Goal: Find specific page/section: Find specific page/section

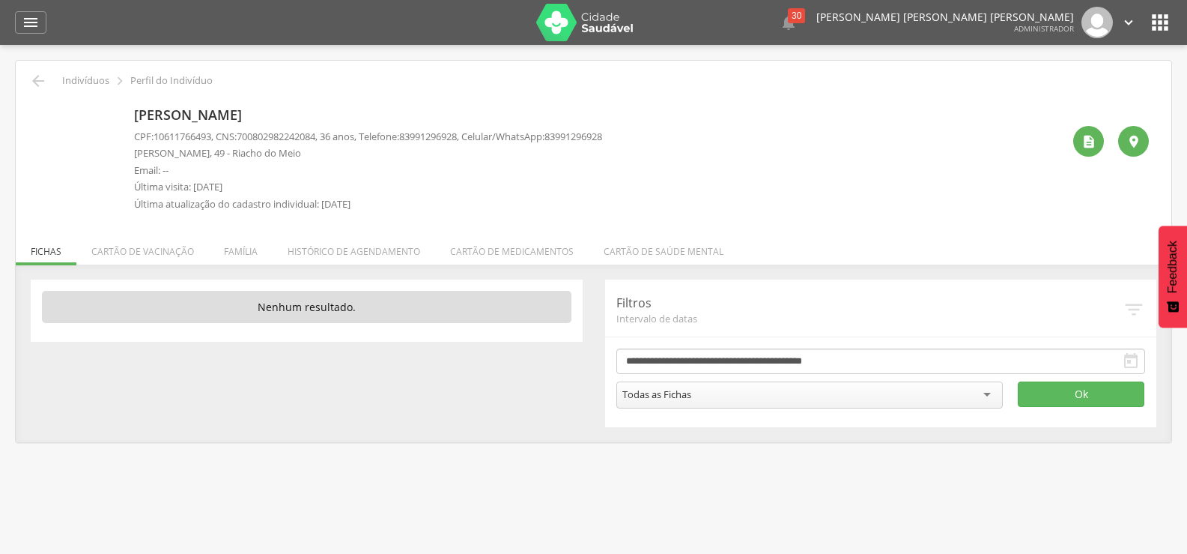
click at [16, 20] on div "" at bounding box center [30, 22] width 31 height 22
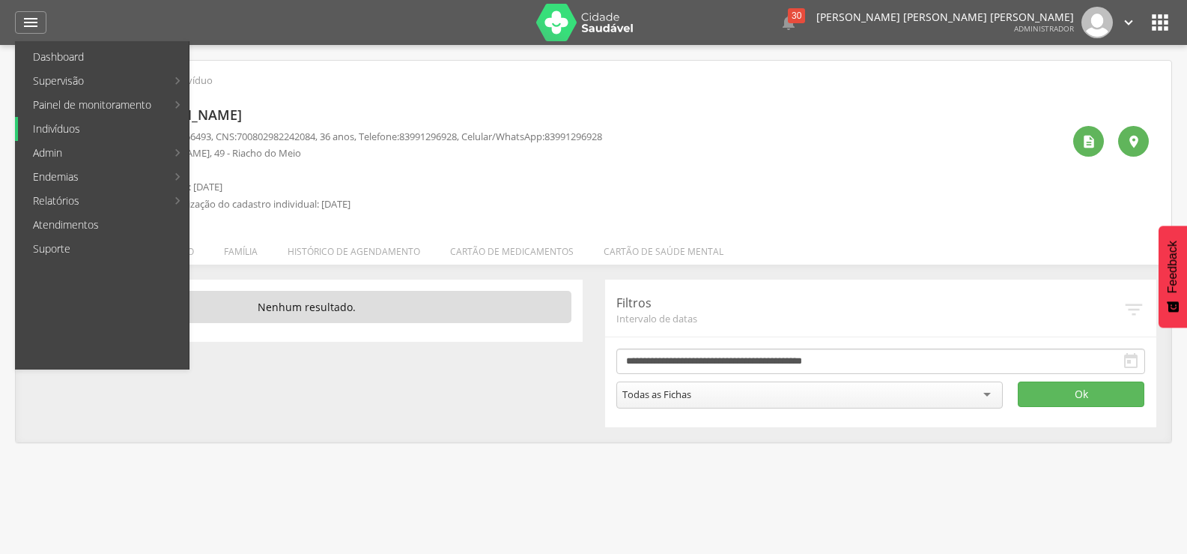
click at [77, 129] on link "Indivíduos" at bounding box center [103, 129] width 171 height 24
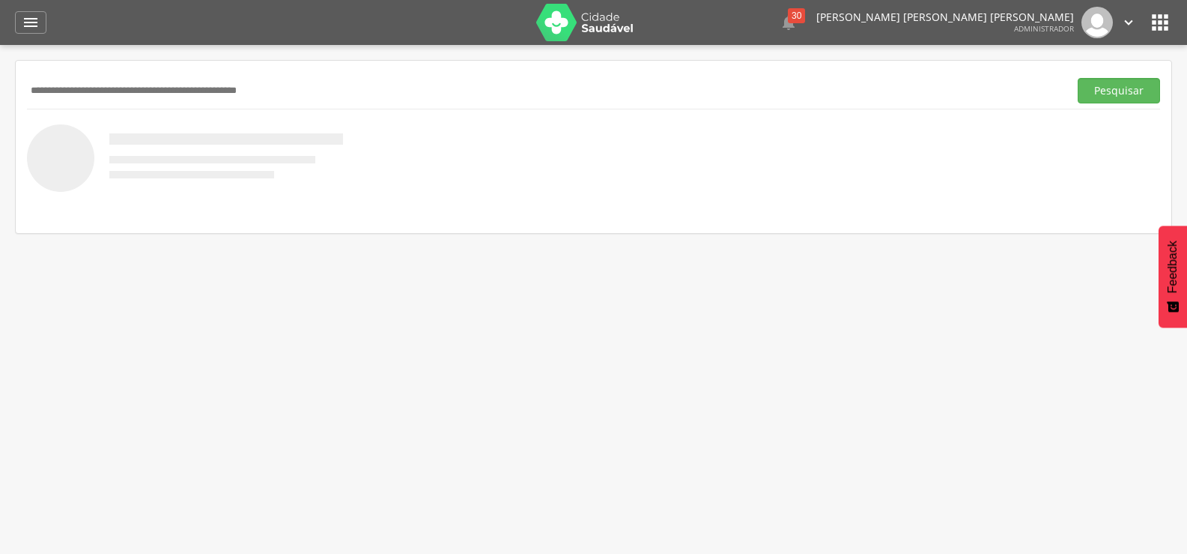
click at [127, 88] on input "text" at bounding box center [545, 90] width 1036 height 25
type input "**********"
click at [1078, 78] on button "Pesquisar" at bounding box center [1119, 90] width 82 height 25
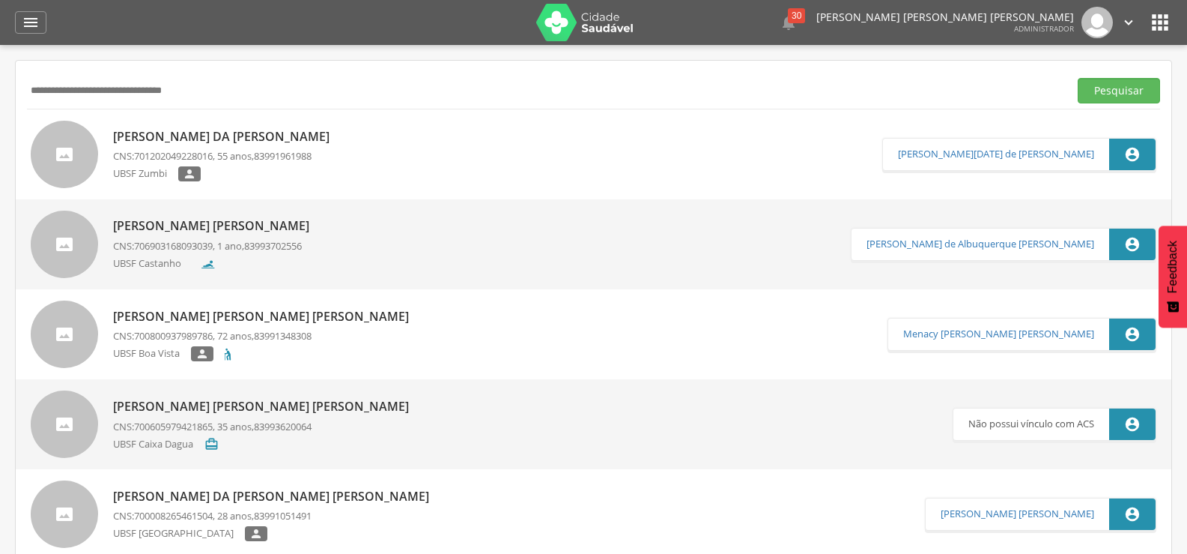
click at [178, 133] on p "[PERSON_NAME]" at bounding box center [225, 136] width 224 height 17
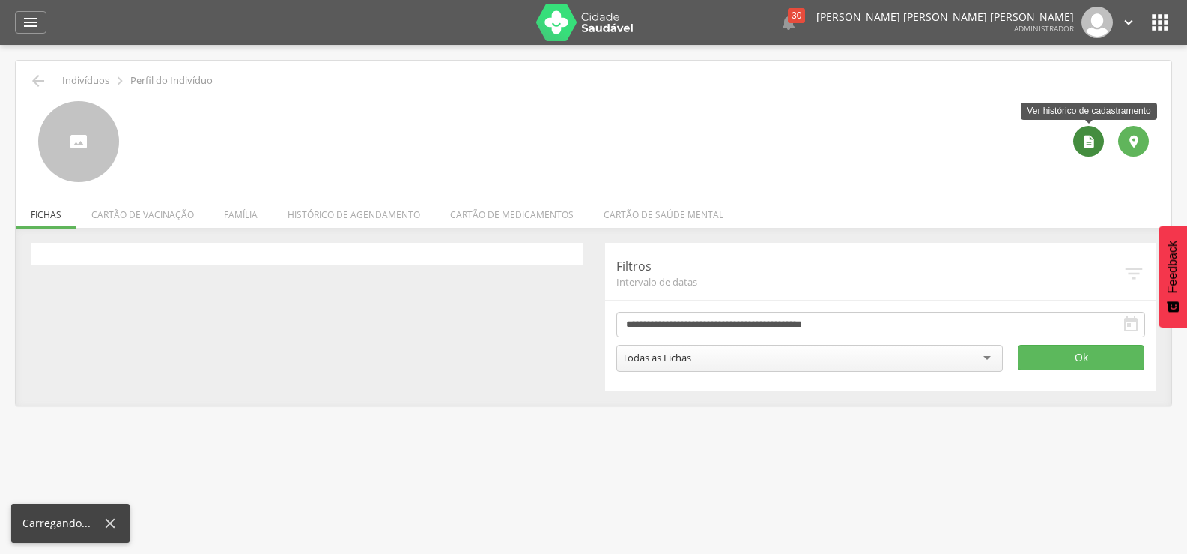
click at [1095, 150] on div "" at bounding box center [1088, 141] width 31 height 31
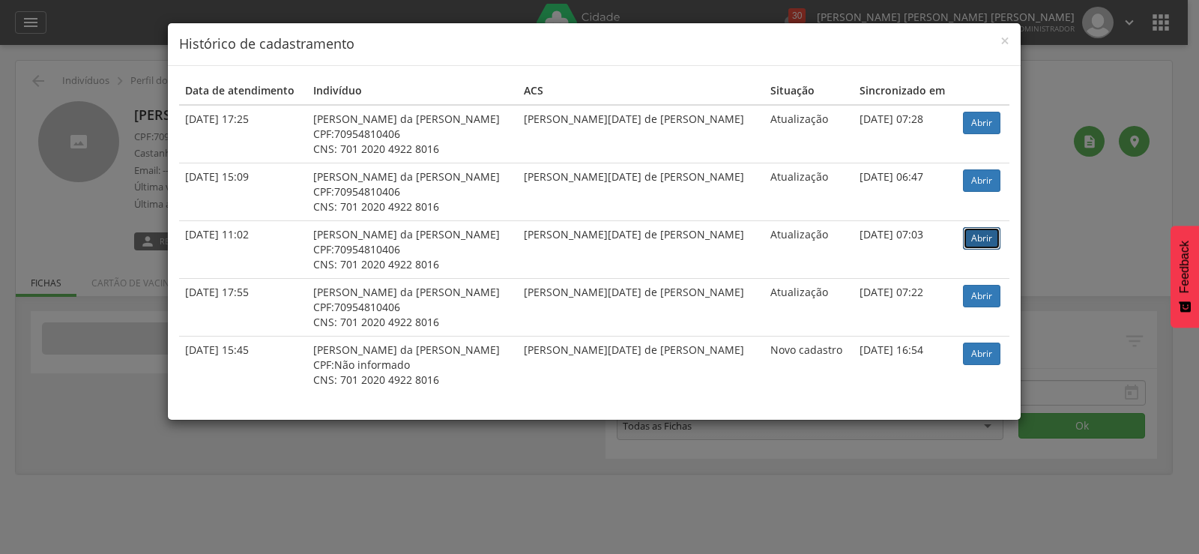
click at [975, 245] on link "Abrir" at bounding box center [981, 238] width 37 height 22
click at [987, 121] on link "Abrir" at bounding box center [981, 123] width 37 height 22
click at [974, 299] on link "Abrir" at bounding box center [981, 296] width 37 height 22
click at [1002, 40] on span "×" at bounding box center [1004, 40] width 9 height 21
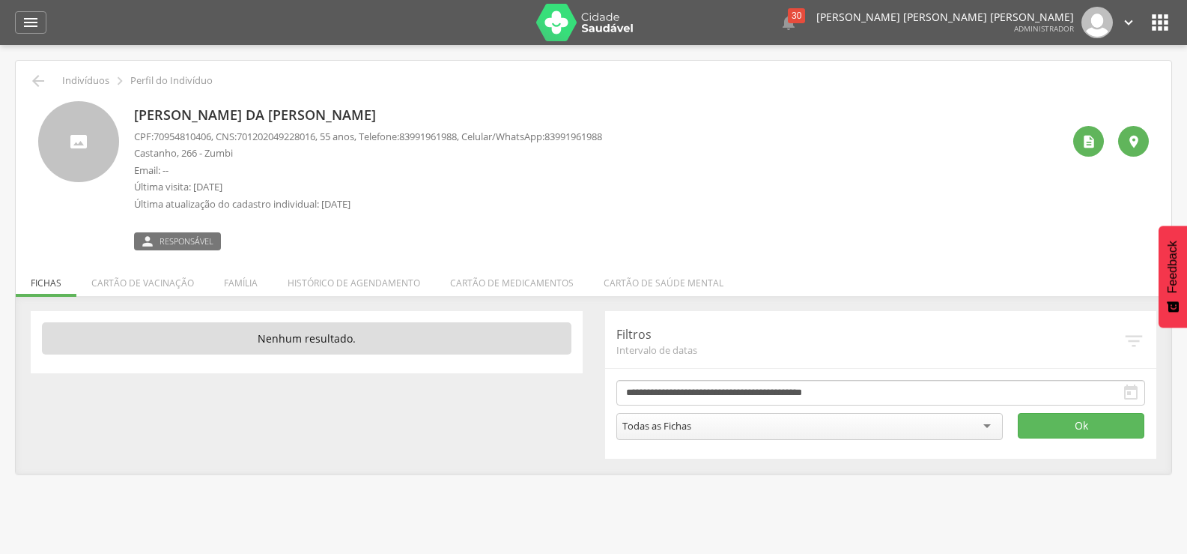
click at [53, 19] on div " Dashboard Supervisão Produtividade Mapa da cidade Mapa de cobertura Ranking A…" at bounding box center [593, 22] width 1157 height 45
click at [22, 16] on icon "" at bounding box center [31, 22] width 18 height 18
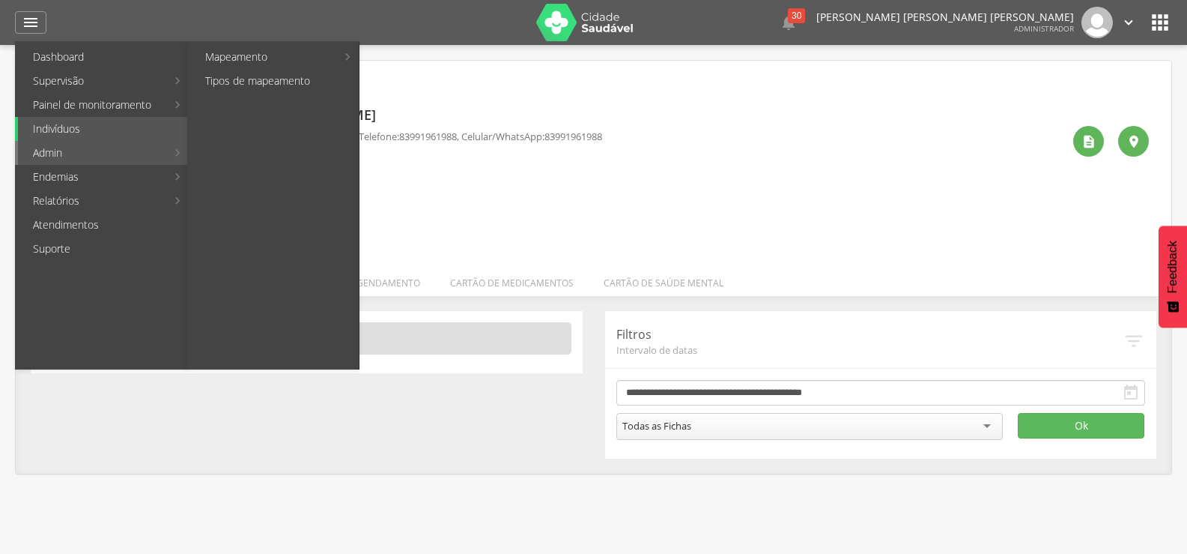
click at [70, 148] on link "Admin" at bounding box center [92, 153] width 148 height 24
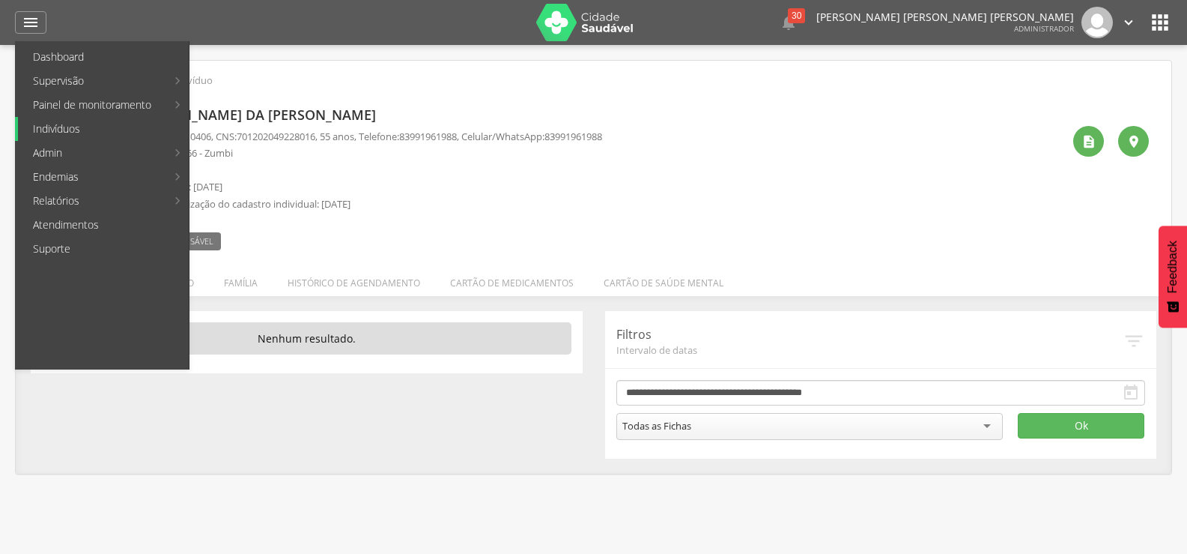
click at [61, 130] on link "Indivíduos" at bounding box center [103, 129] width 171 height 24
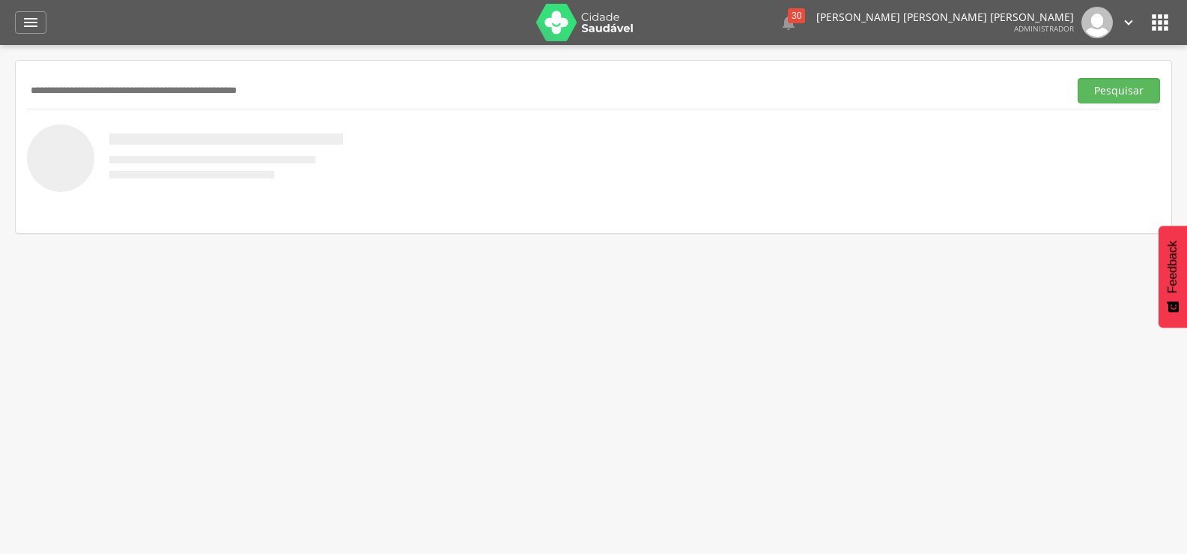
paste input "**********"
type input "**********"
click at [1078, 78] on button "Pesquisar" at bounding box center [1119, 90] width 82 height 25
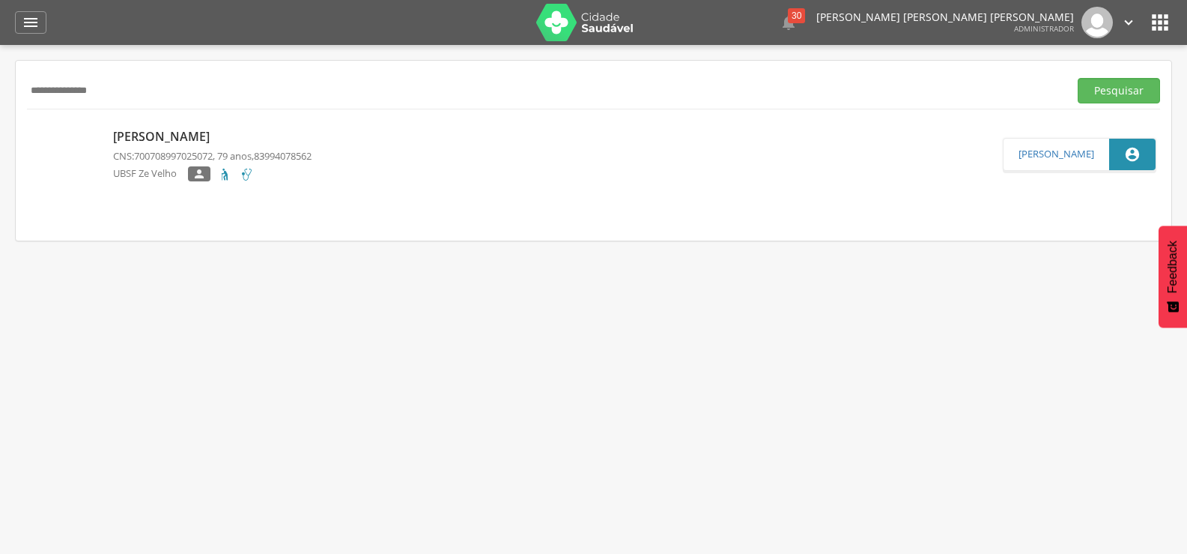
click at [164, 137] on p "Maria Alves da Silva" at bounding box center [212, 136] width 199 height 17
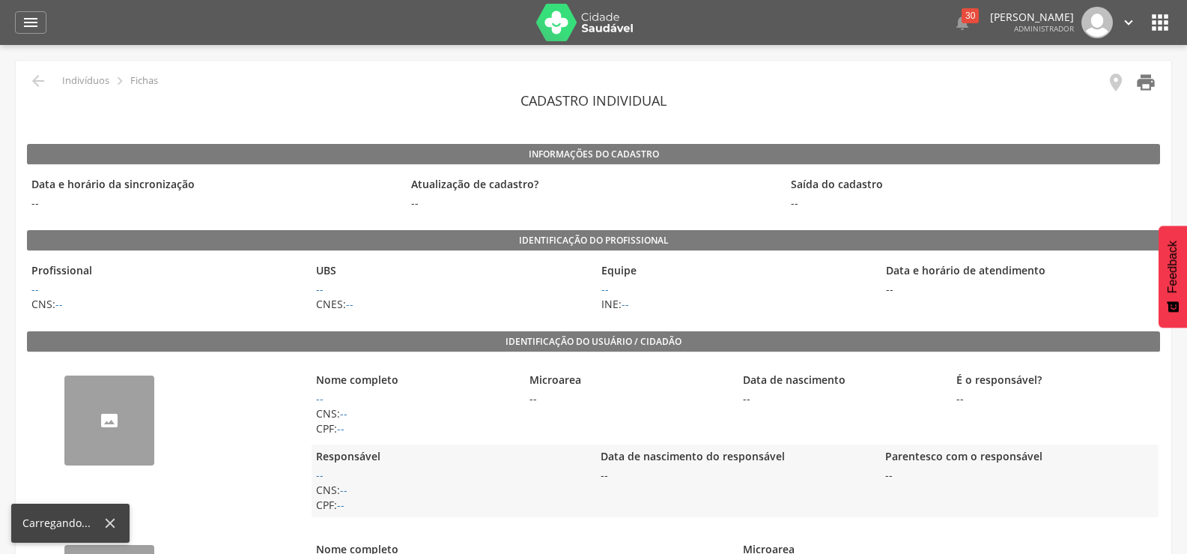
click at [1151, 83] on icon "" at bounding box center [1146, 82] width 21 height 21
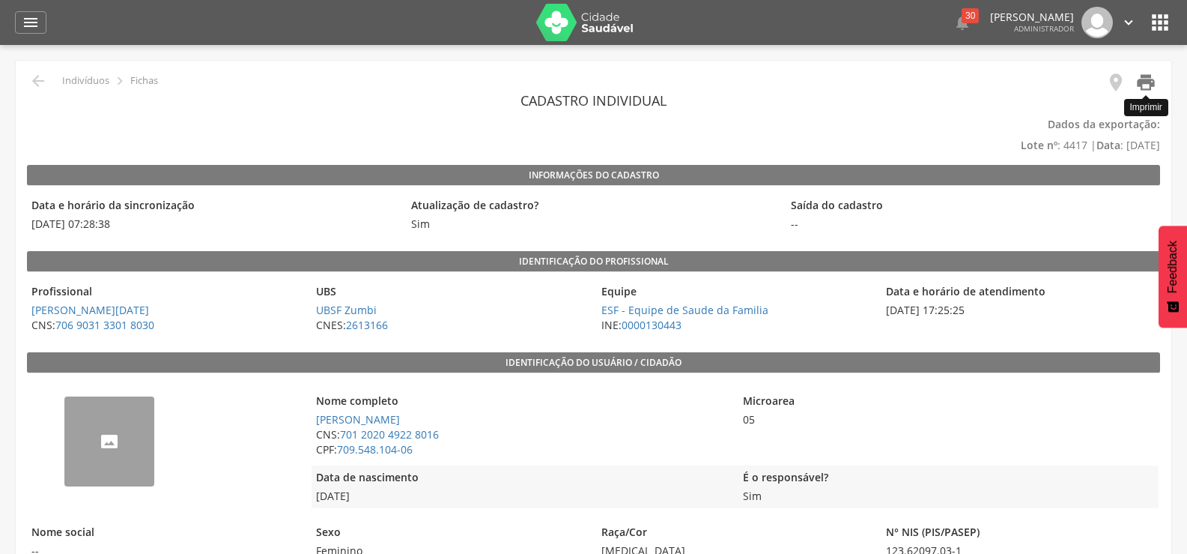
click at [1142, 88] on icon "" at bounding box center [1146, 82] width 21 height 21
click at [1151, 86] on icon "" at bounding box center [1146, 82] width 21 height 21
